Goal: Check status: Check status

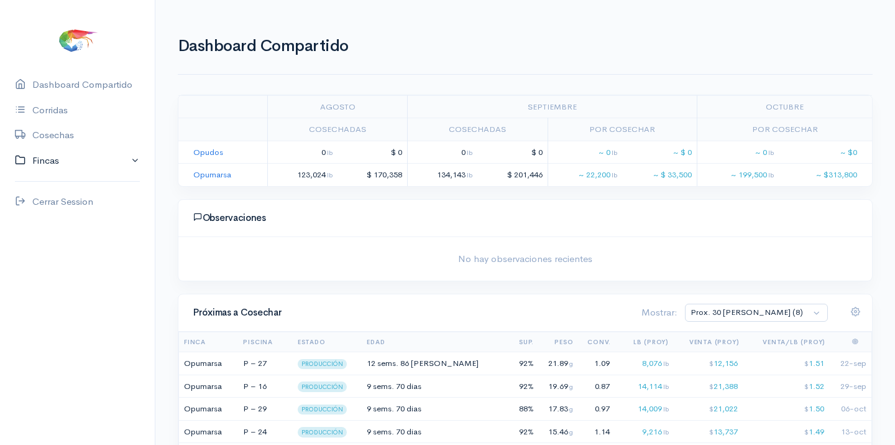
click at [49, 158] on link "Fincas" at bounding box center [77, 160] width 155 height 25
click at [51, 205] on div "Opumarsa" at bounding box center [54, 209] width 44 height 14
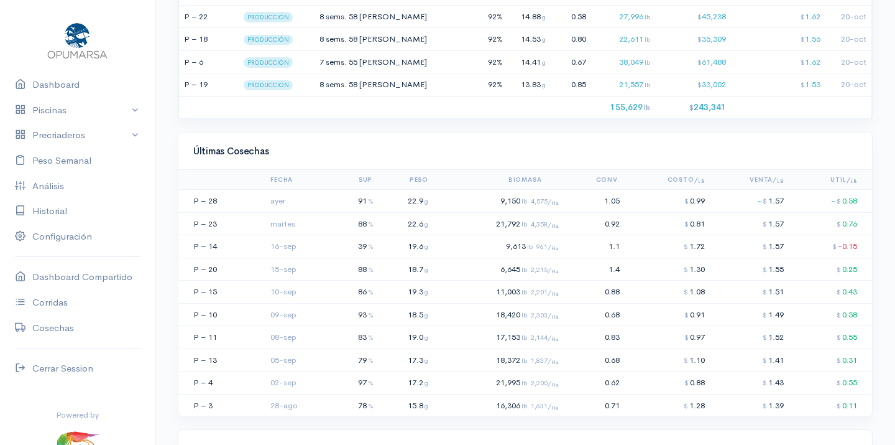
scroll to position [1027, 0]
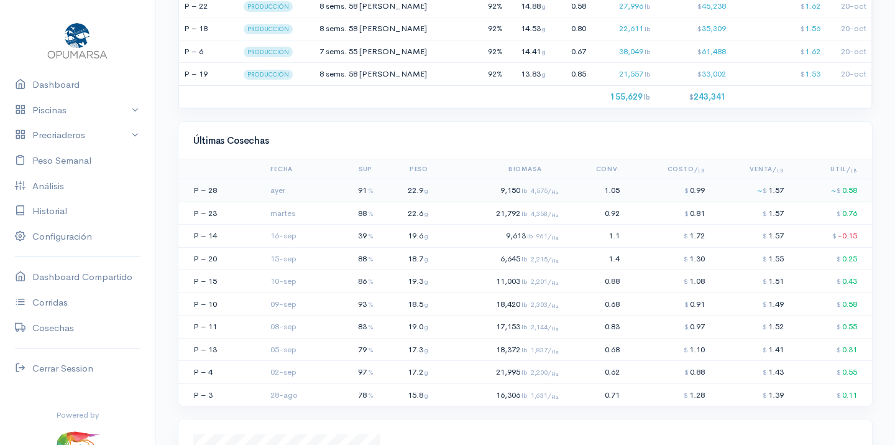
click at [386, 179] on td "22.9 g" at bounding box center [406, 190] width 55 height 23
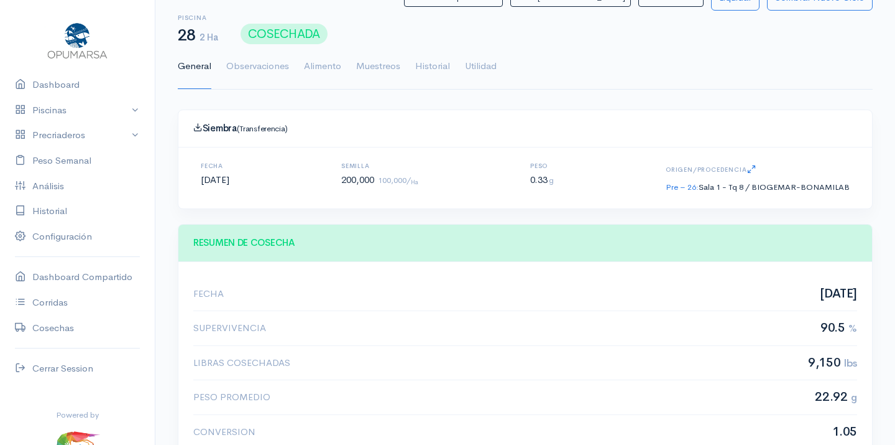
scroll to position [187, 381]
click at [483, 62] on link "Utilidad" at bounding box center [481, 66] width 32 height 45
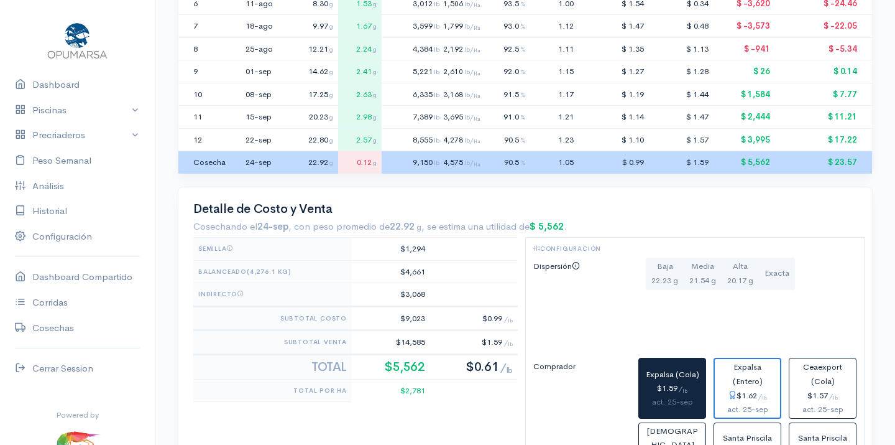
scroll to position [428, 0]
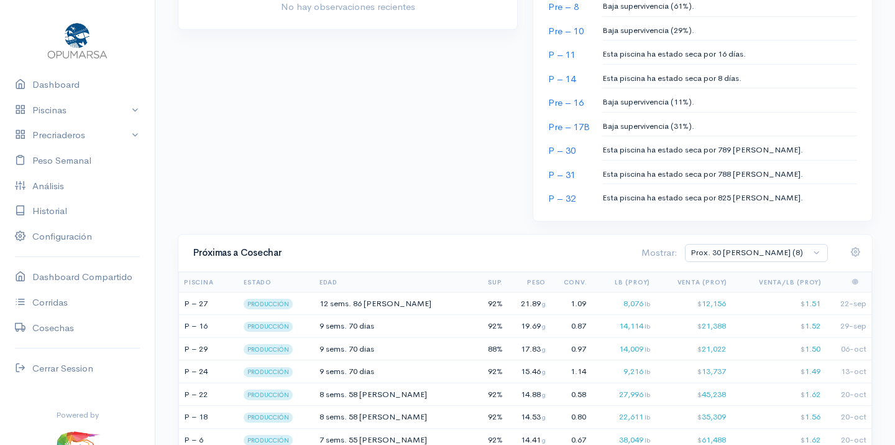
scroll to position [640, 0]
click at [510, 297] on div "21.89 g" at bounding box center [528, 303] width 36 height 12
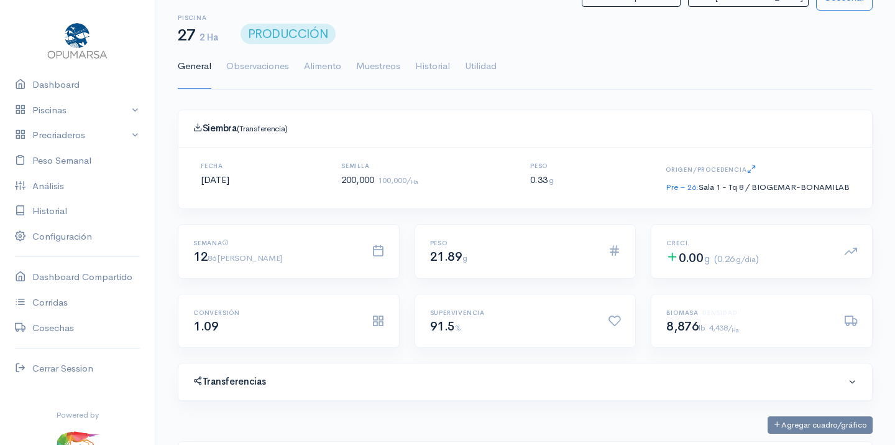
scroll to position [187, 381]
click at [479, 64] on link "Utilidad" at bounding box center [481, 66] width 32 height 45
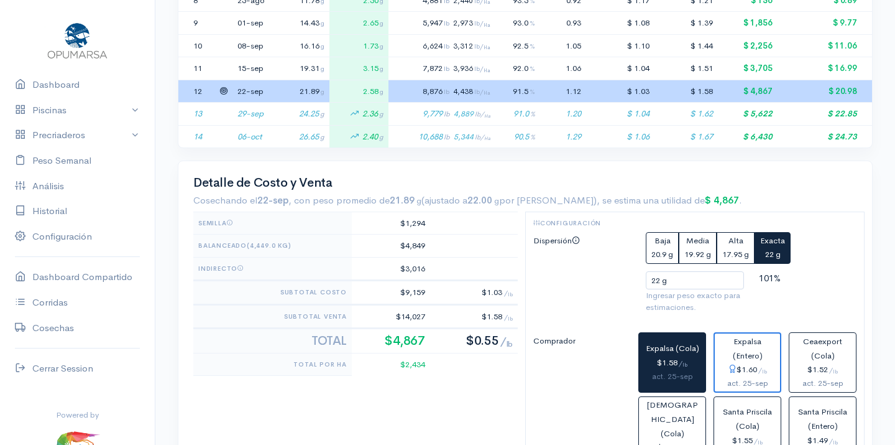
scroll to position [475, 0]
